Goal: Information Seeking & Learning: Learn about a topic

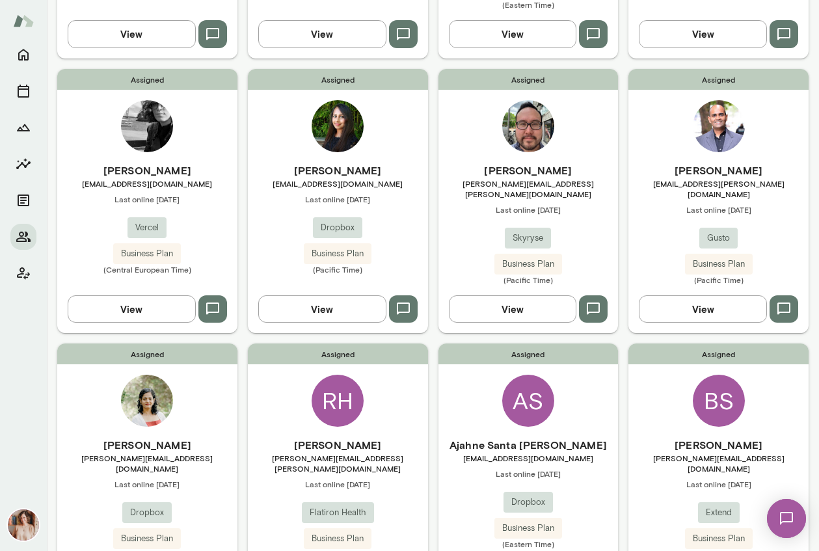
scroll to position [342, 0]
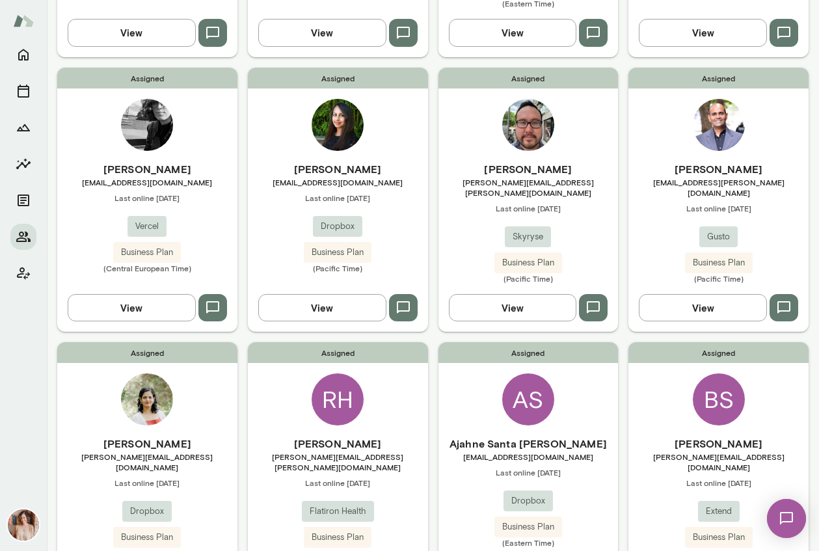
click at [596, 399] on div "Assigned AS Ajahne Santa [PERSON_NAME] [EMAIL_ADDRESS][DOMAIN_NAME] Last online…" at bounding box center [529, 474] width 180 height 264
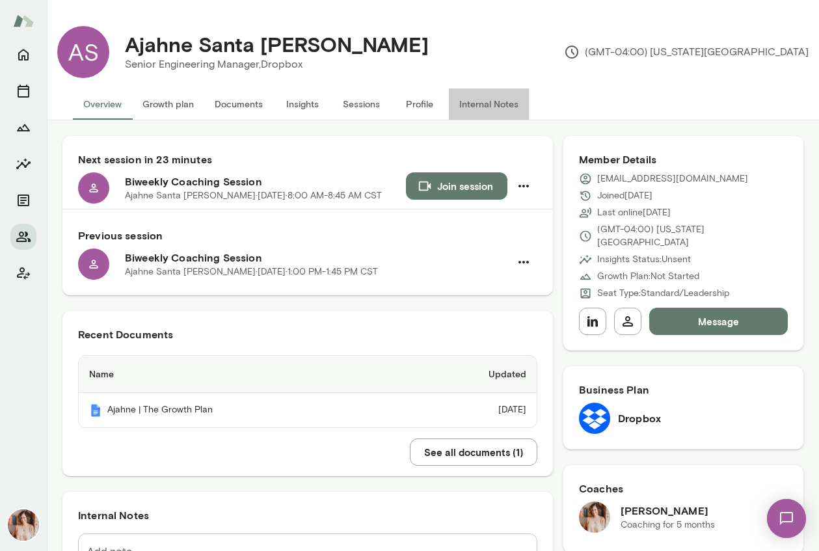
click at [484, 107] on button "Internal Notes" at bounding box center [489, 104] width 80 height 31
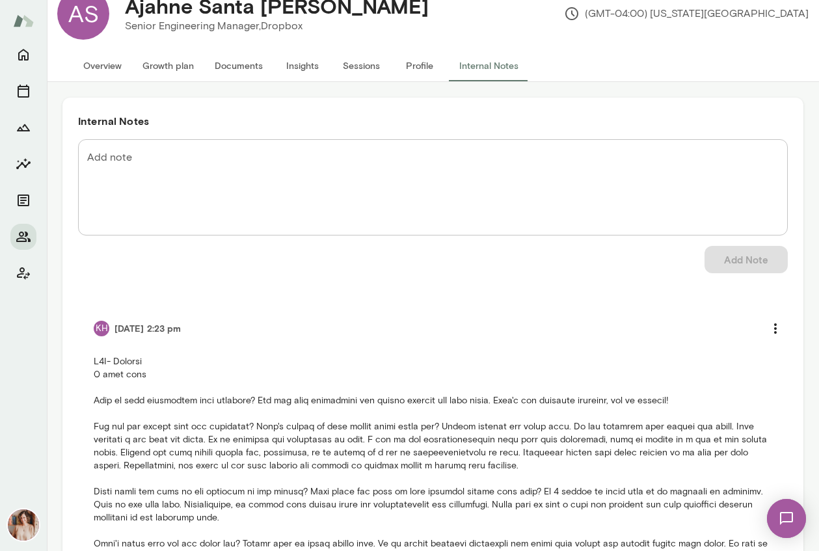
scroll to position [45, 0]
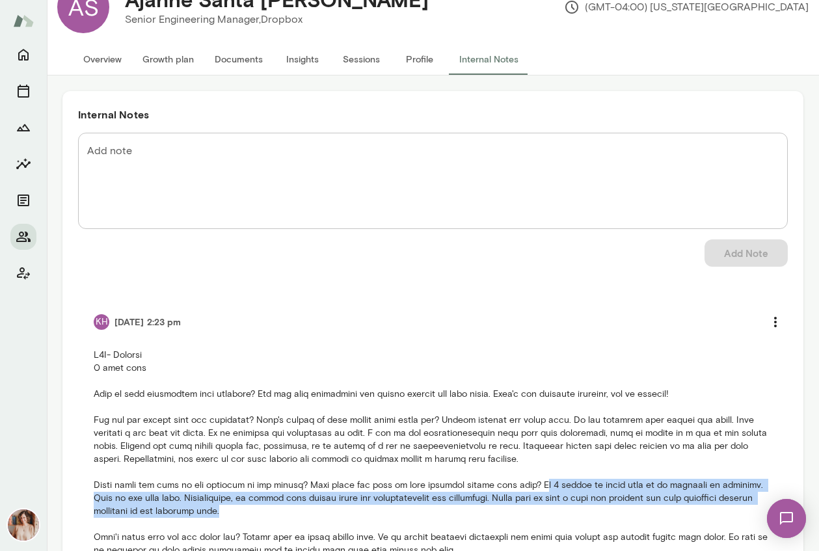
drag, startPoint x: 537, startPoint y: 488, endPoint x: 538, endPoint y: 508, distance: 20.2
click at [538, 508] on p at bounding box center [433, 485] width 679 height 273
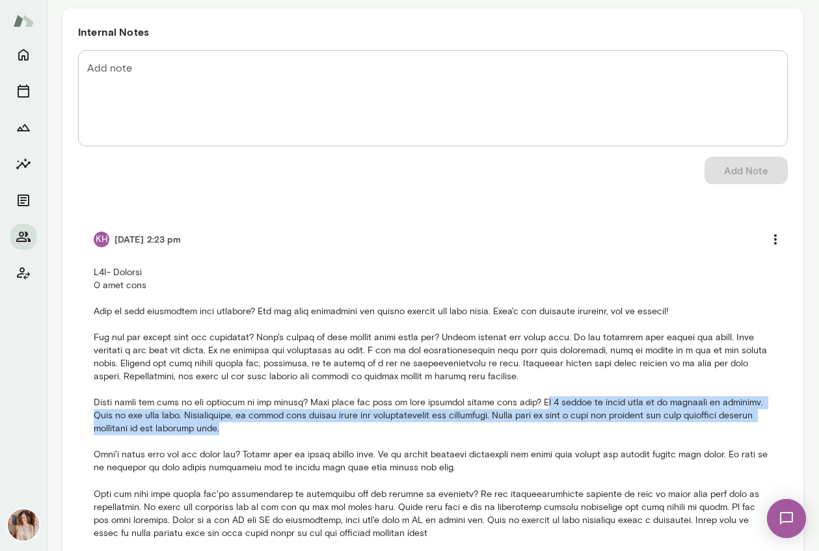
scroll to position [173, 0]
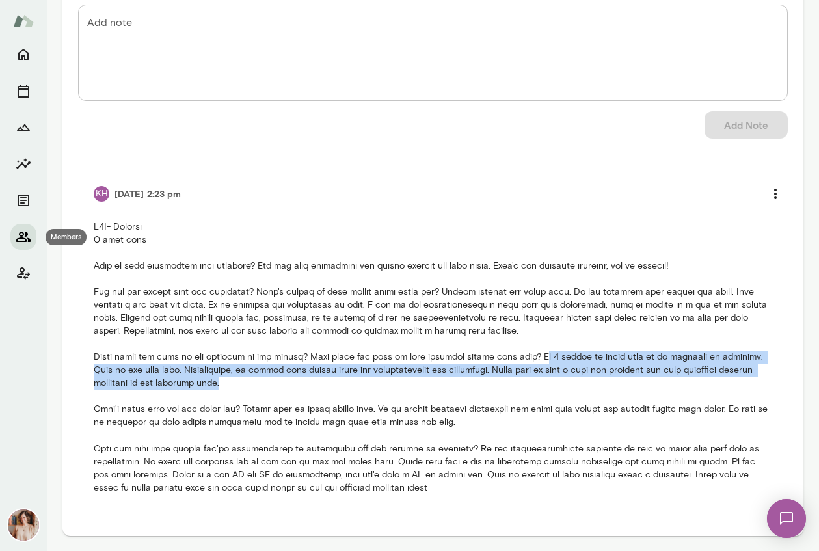
click at [17, 241] on icon "Members" at bounding box center [23, 237] width 14 height 10
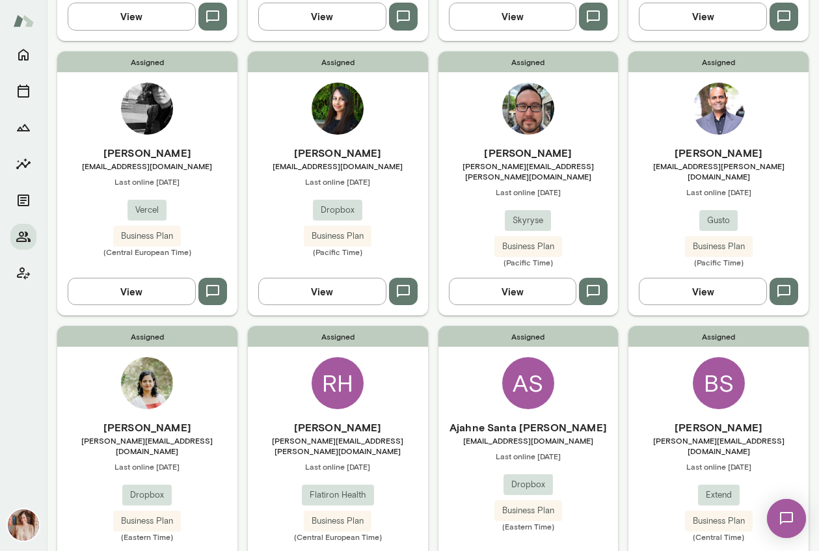
scroll to position [374, 0]
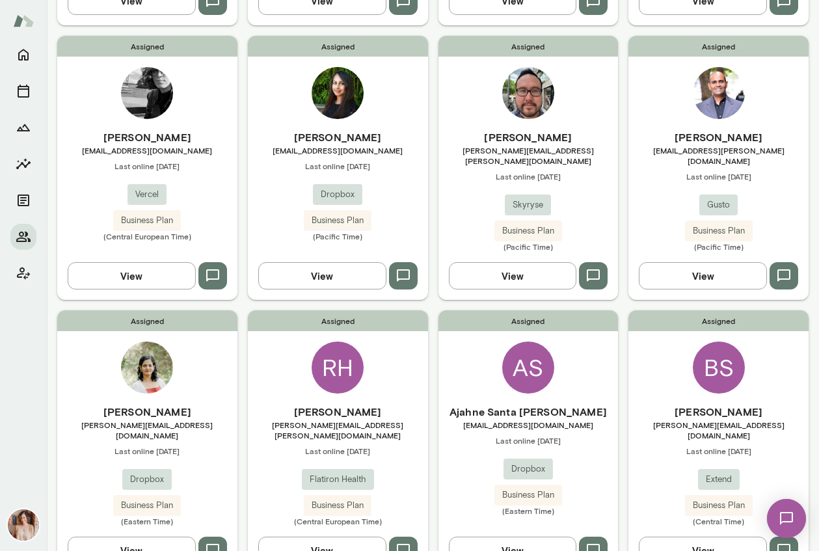
click at [552, 404] on h6 "Ajahne Santa [PERSON_NAME]" at bounding box center [529, 412] width 180 height 16
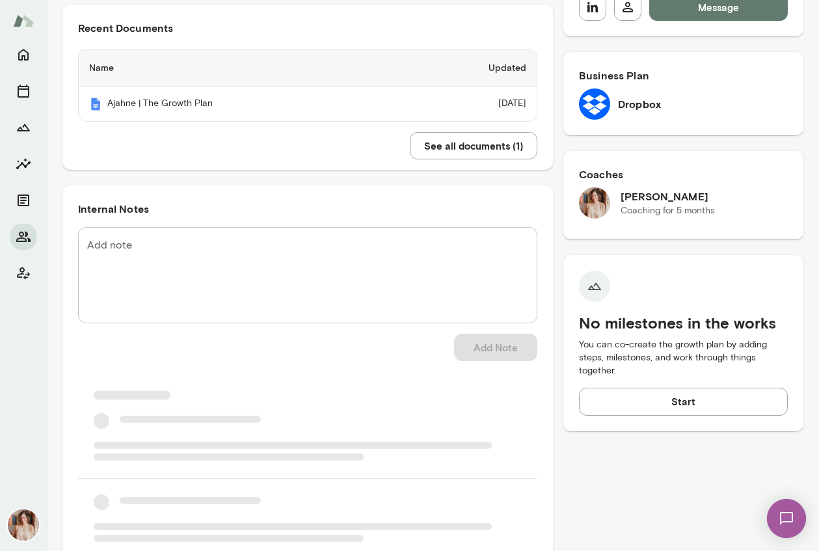
scroll to position [307, 0]
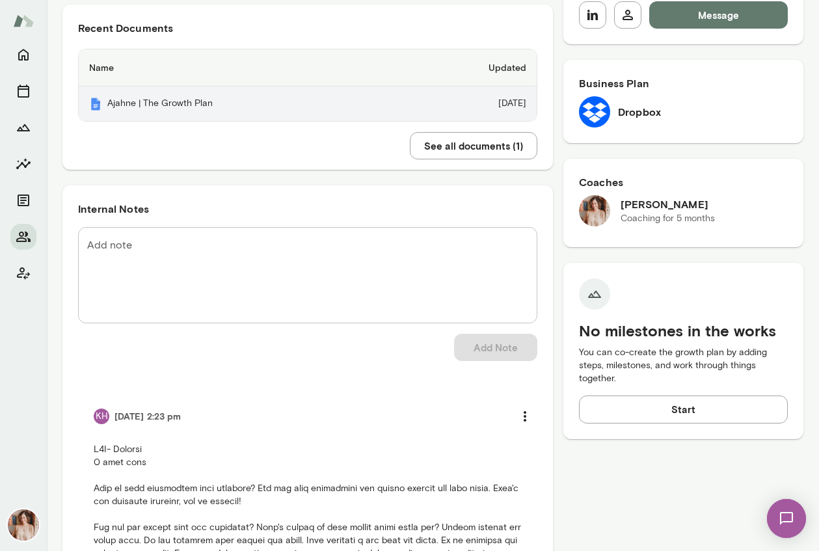
click at [208, 107] on th "Ajahne | The Growth Plan" at bounding box center [242, 104] width 326 height 34
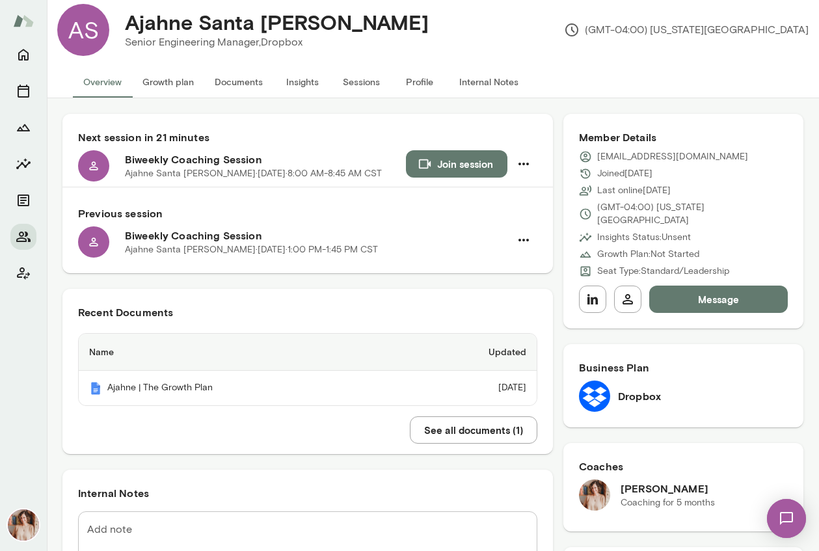
scroll to position [0, 0]
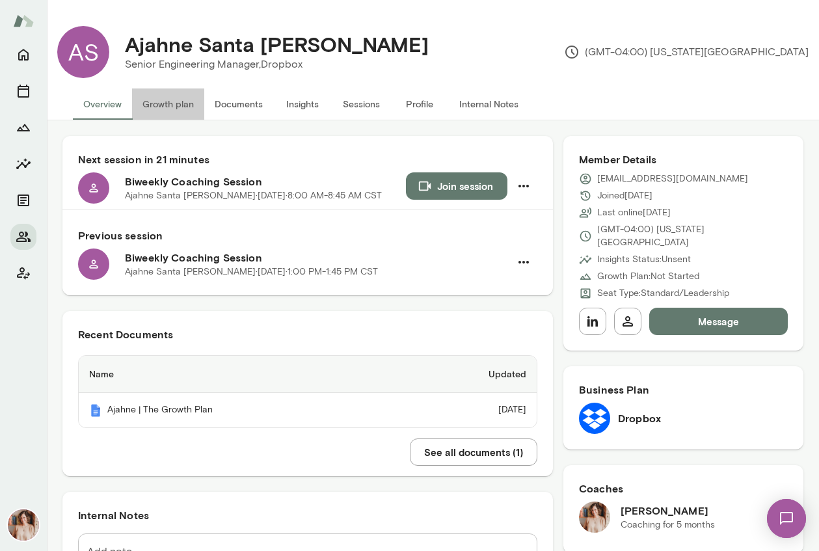
click at [171, 107] on button "Growth plan" at bounding box center [168, 104] width 72 height 31
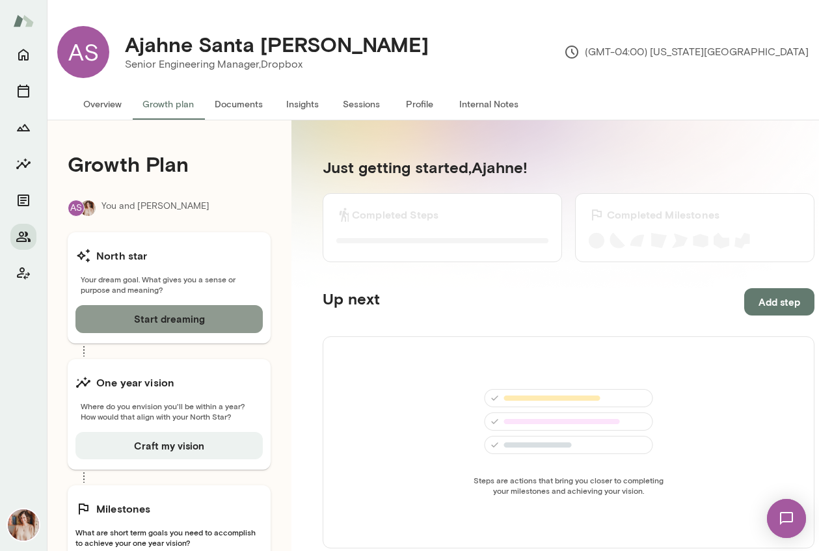
click at [171, 323] on button "Start dreaming" at bounding box center [169, 318] width 187 height 27
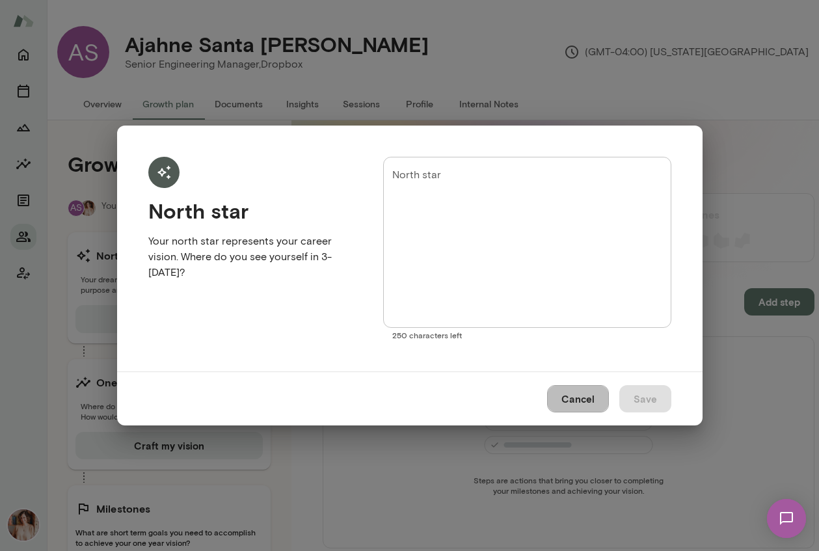
click at [579, 402] on button "Cancel" at bounding box center [578, 398] width 62 height 27
